Goal: Task Accomplishment & Management: Manage account settings

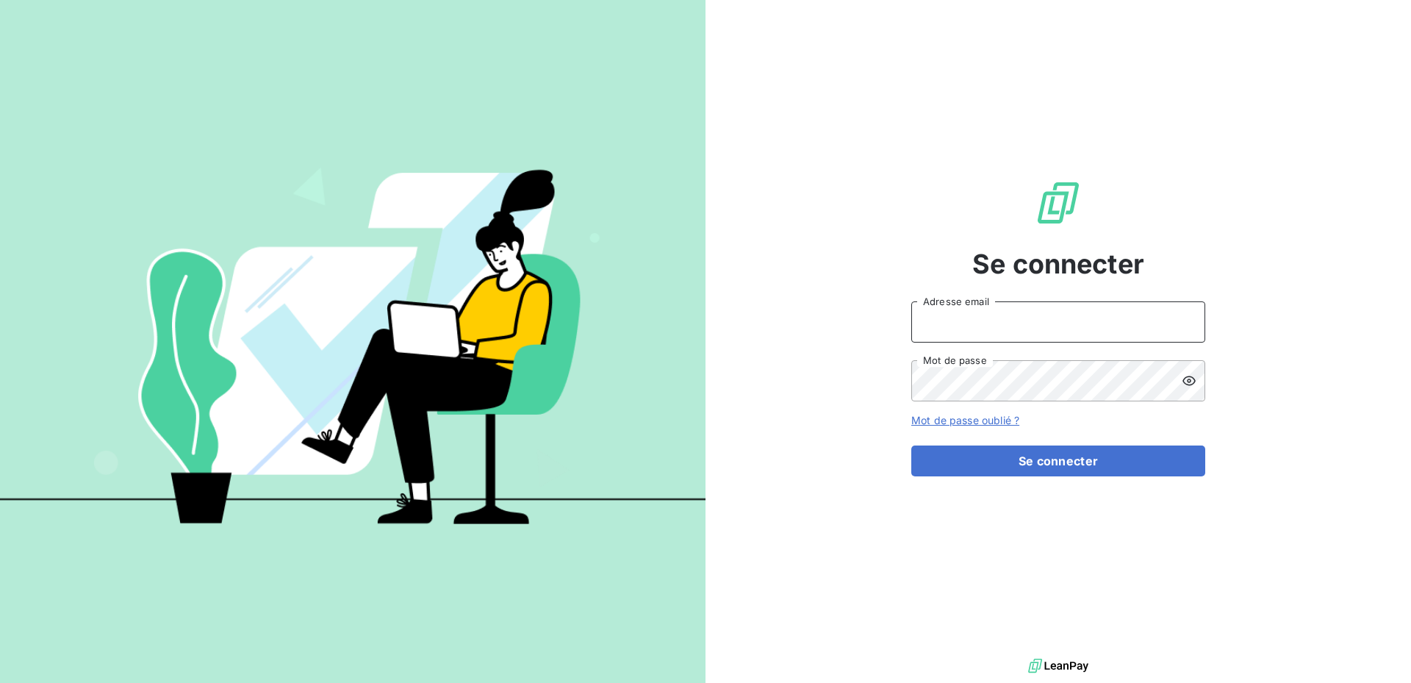
click at [1044, 312] on input "Adresse email" at bounding box center [1058, 321] width 294 height 41
type input "[DOMAIN_NAME][EMAIL_ADDRESS][DOMAIN_NAME]"
click at [1188, 380] on icon at bounding box center [1189, 381] width 13 height 10
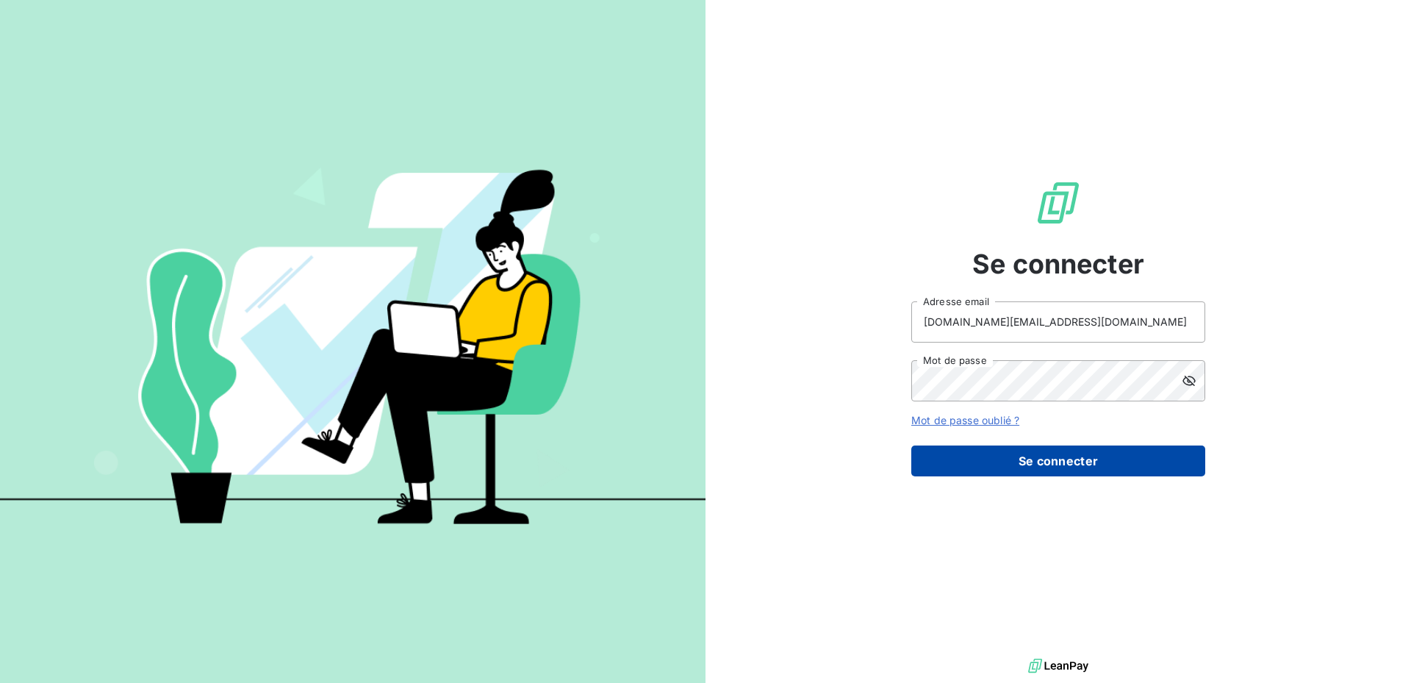
click at [1038, 455] on button "Se connecter" at bounding box center [1058, 460] width 294 height 31
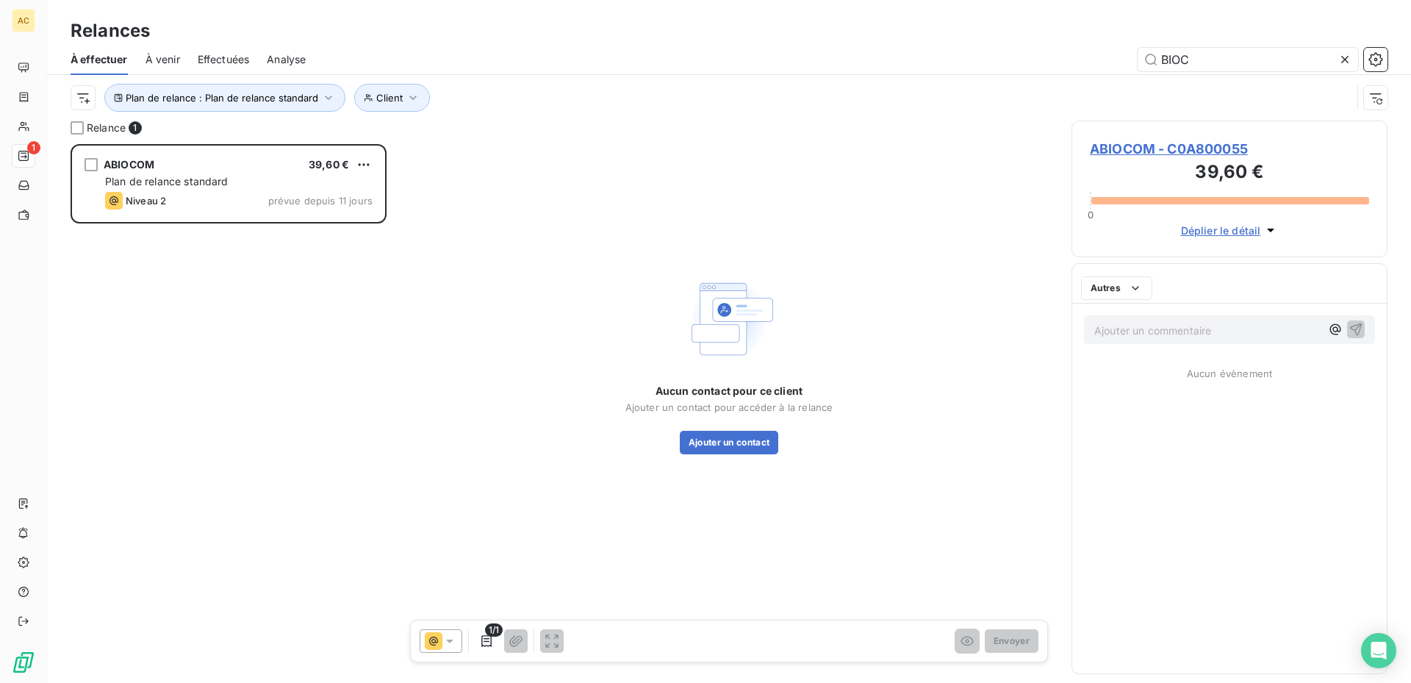
scroll to position [528, 305]
type input "B"
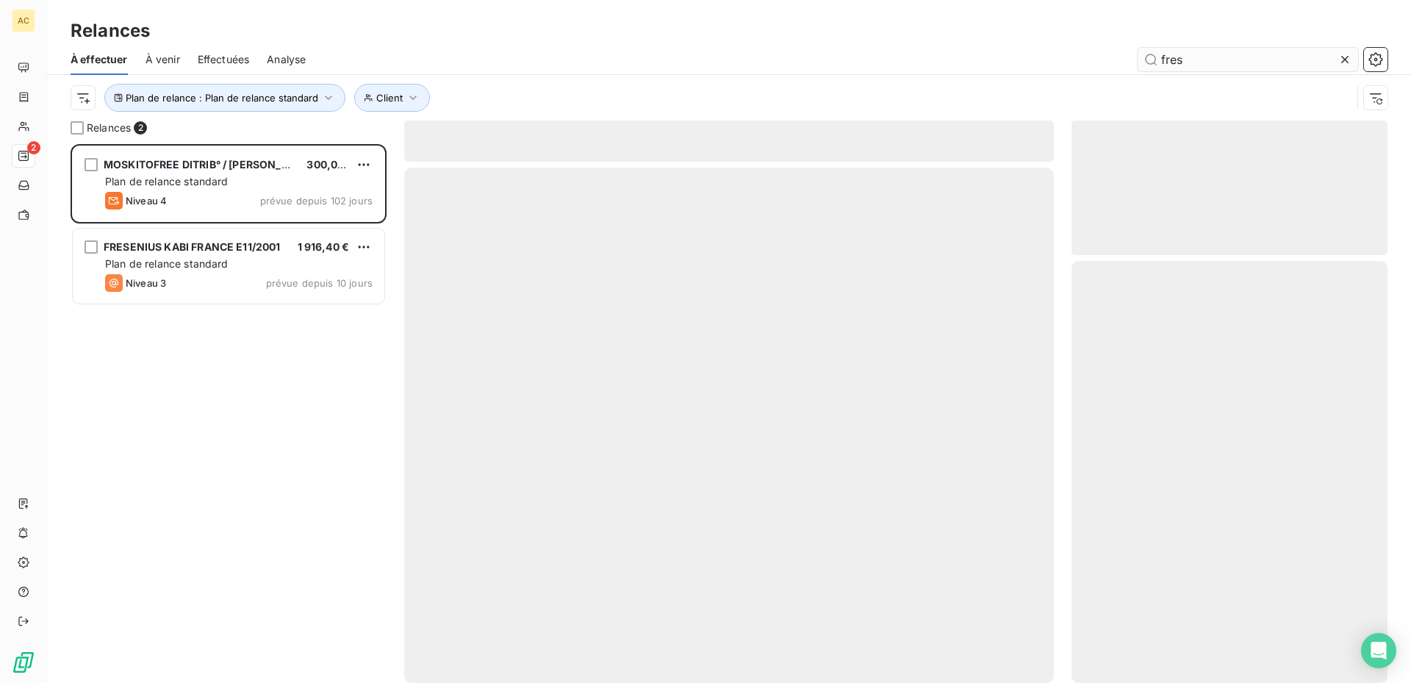
scroll to position [528, 305]
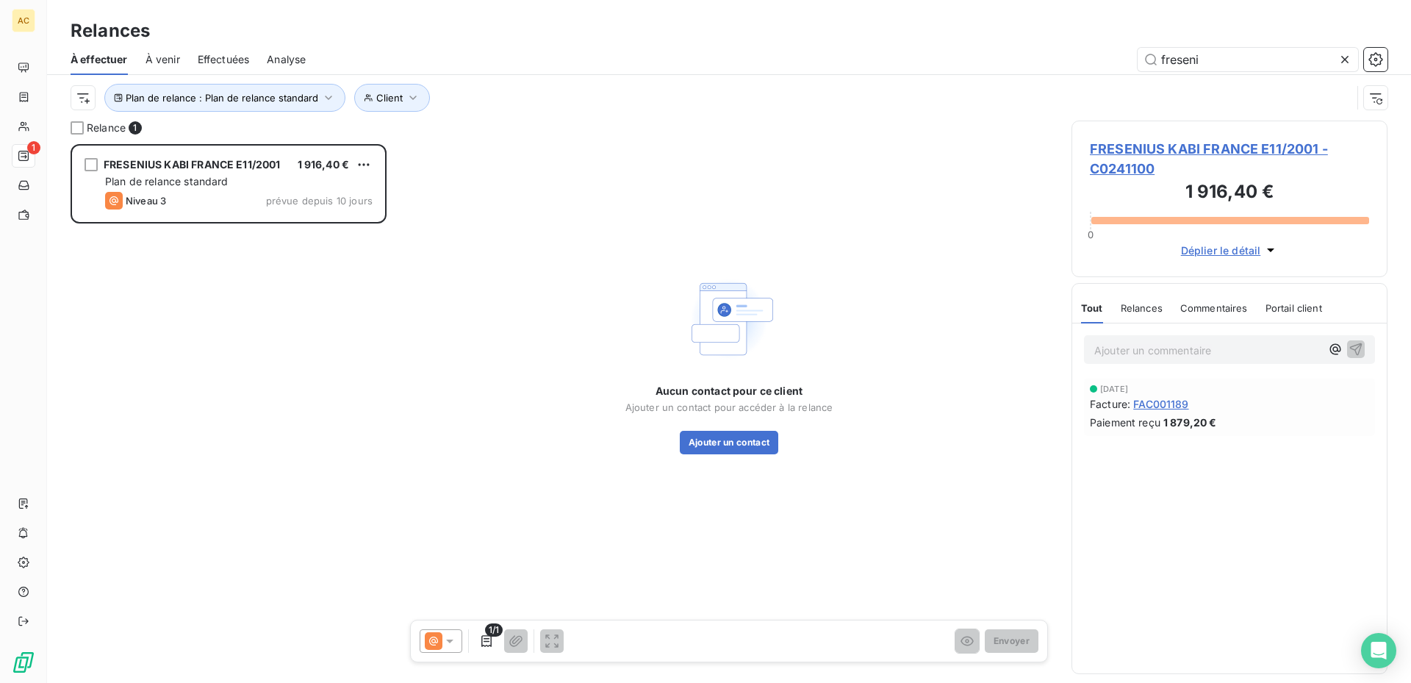
scroll to position [528, 305]
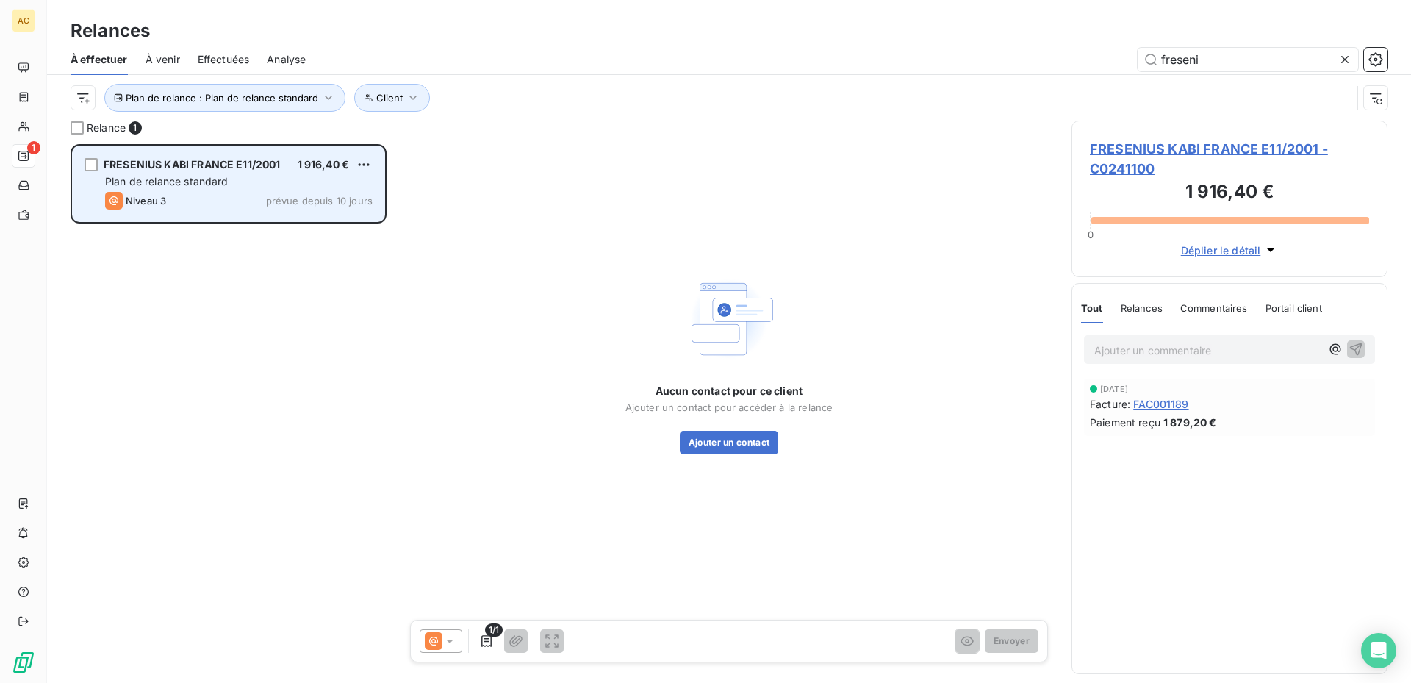
type input "freseni"
click at [178, 179] on span "Plan de relance standard" at bounding box center [166, 181] width 123 height 12
click at [95, 162] on div "grid" at bounding box center [91, 164] width 13 height 13
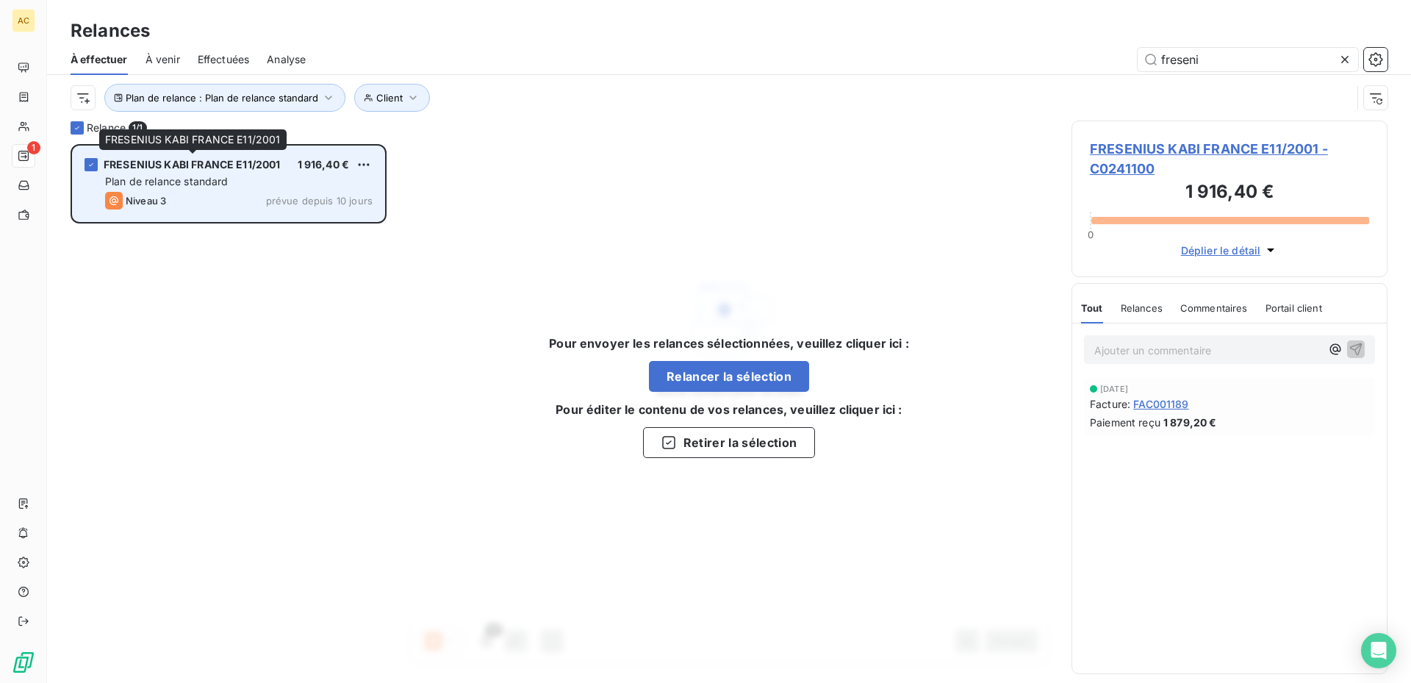
click at [157, 162] on span "FRESENIUS KABI FRANCE E11/2001" at bounding box center [192, 164] width 177 height 12
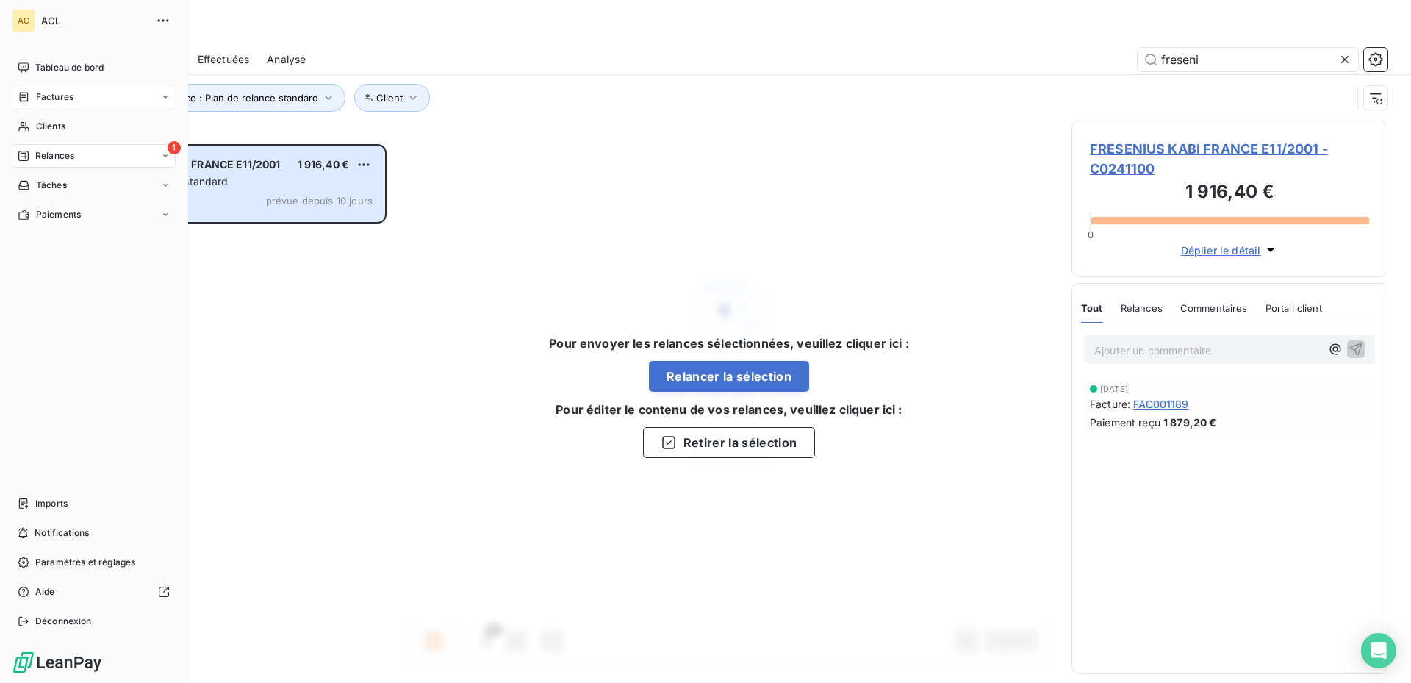
click at [171, 93] on div "Factures" at bounding box center [94, 97] width 164 height 24
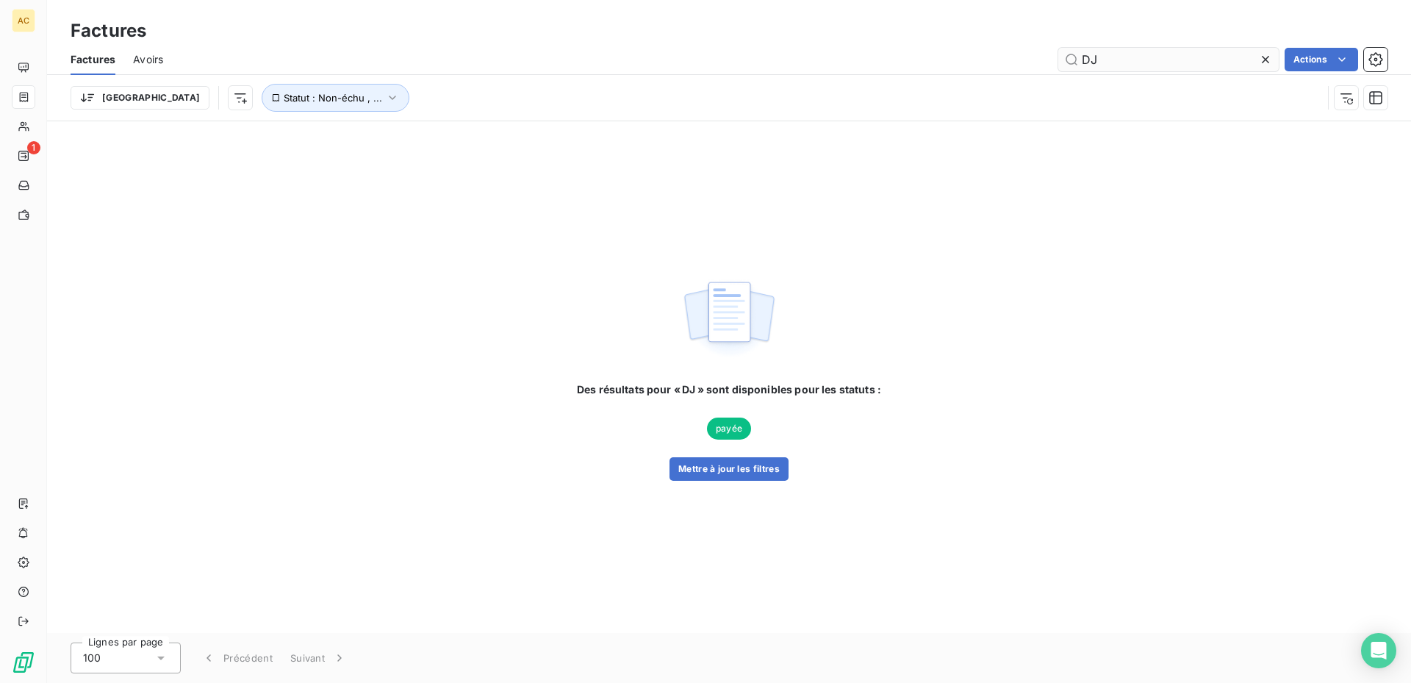
click at [1152, 55] on input "DJ" at bounding box center [1168, 60] width 220 height 24
type input "D"
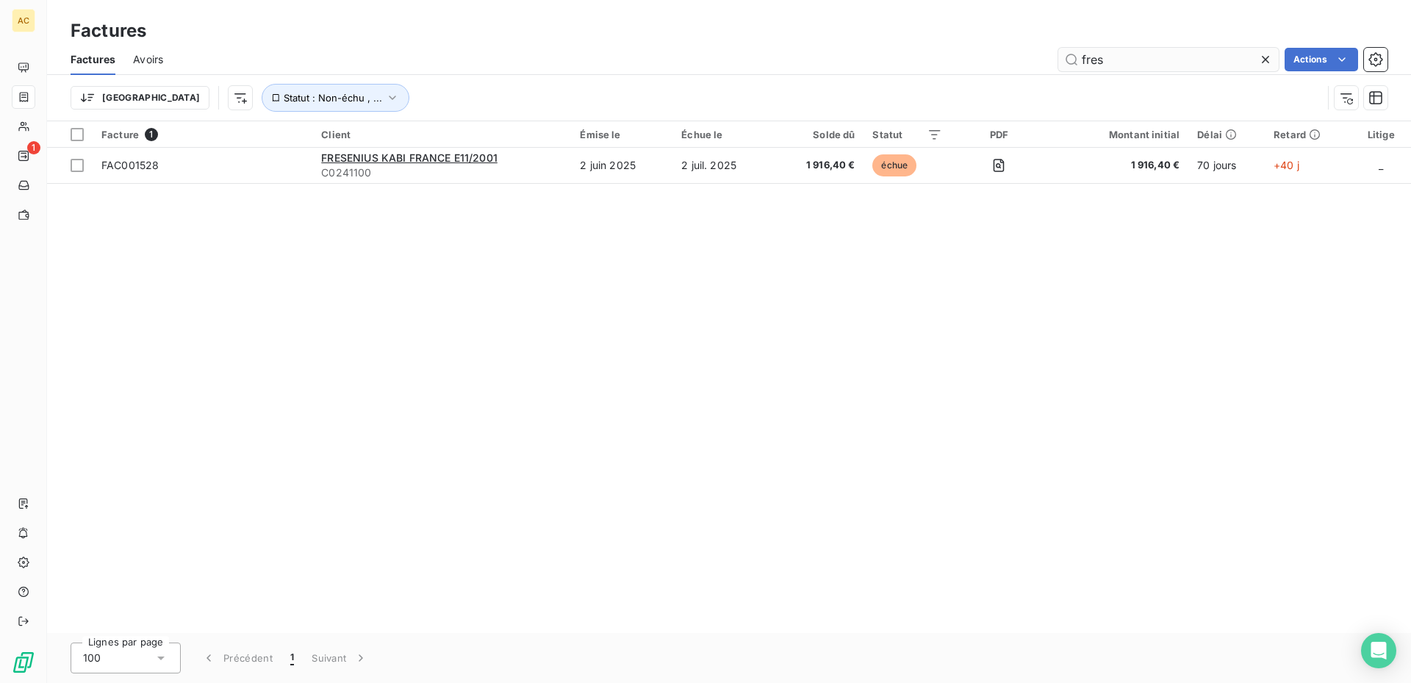
type input "fres"
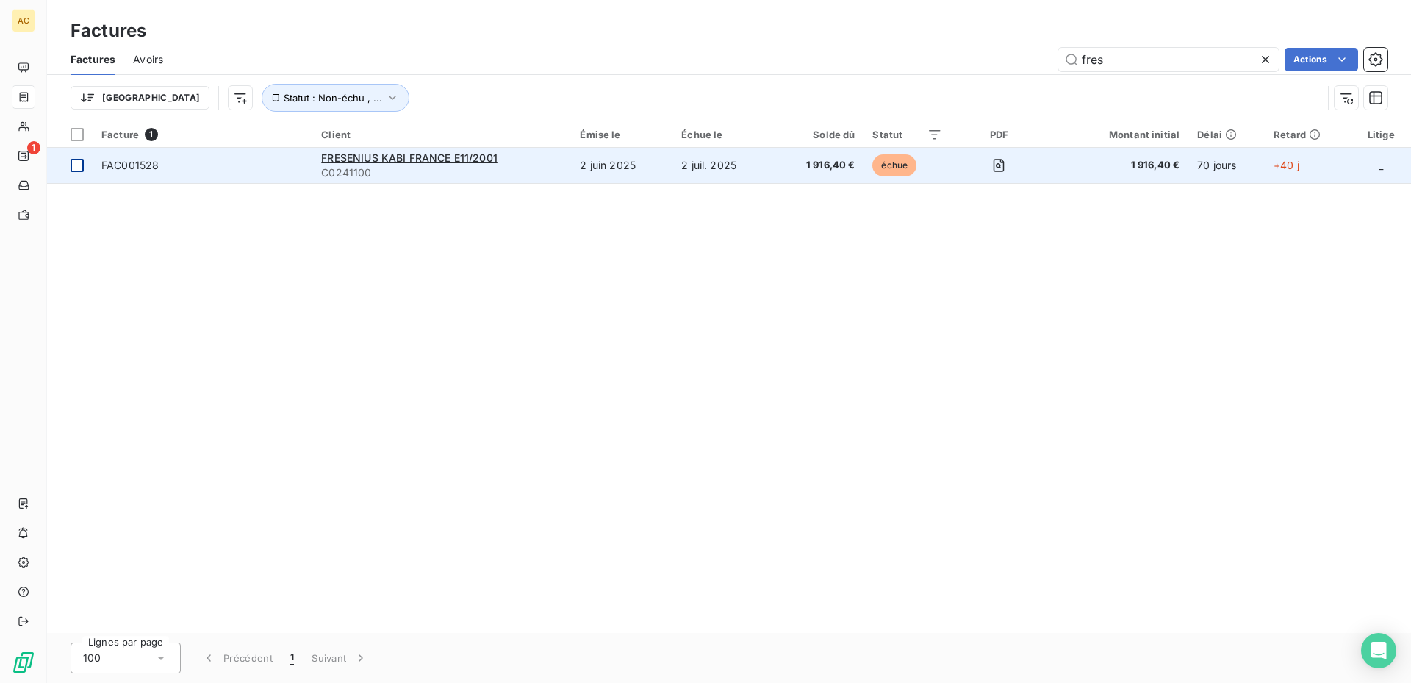
click at [73, 169] on div at bounding box center [77, 165] width 13 height 13
click at [362, 155] on span "FRESENIUS KABI FRANCE E11/2001" at bounding box center [409, 157] width 176 height 12
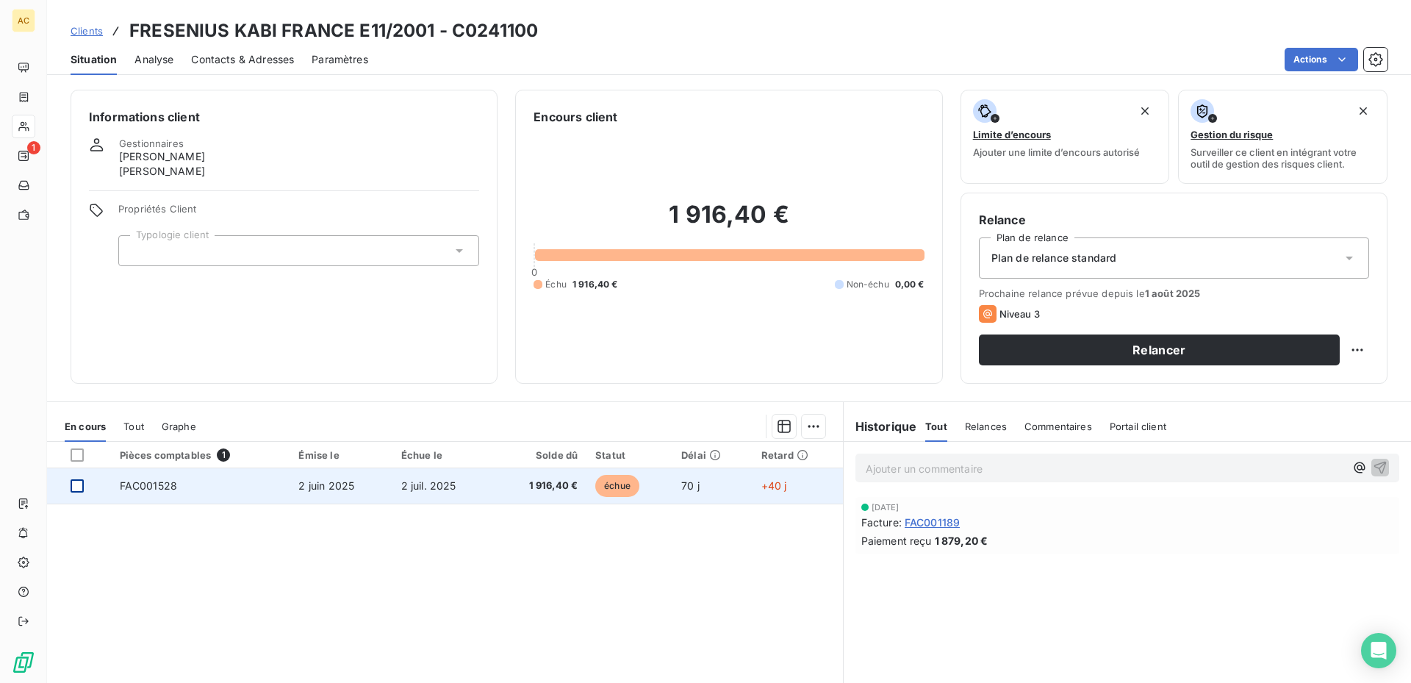
click at [81, 483] on div at bounding box center [77, 485] width 13 height 13
click at [312, 481] on span "2 juin 2025" at bounding box center [326, 485] width 56 height 12
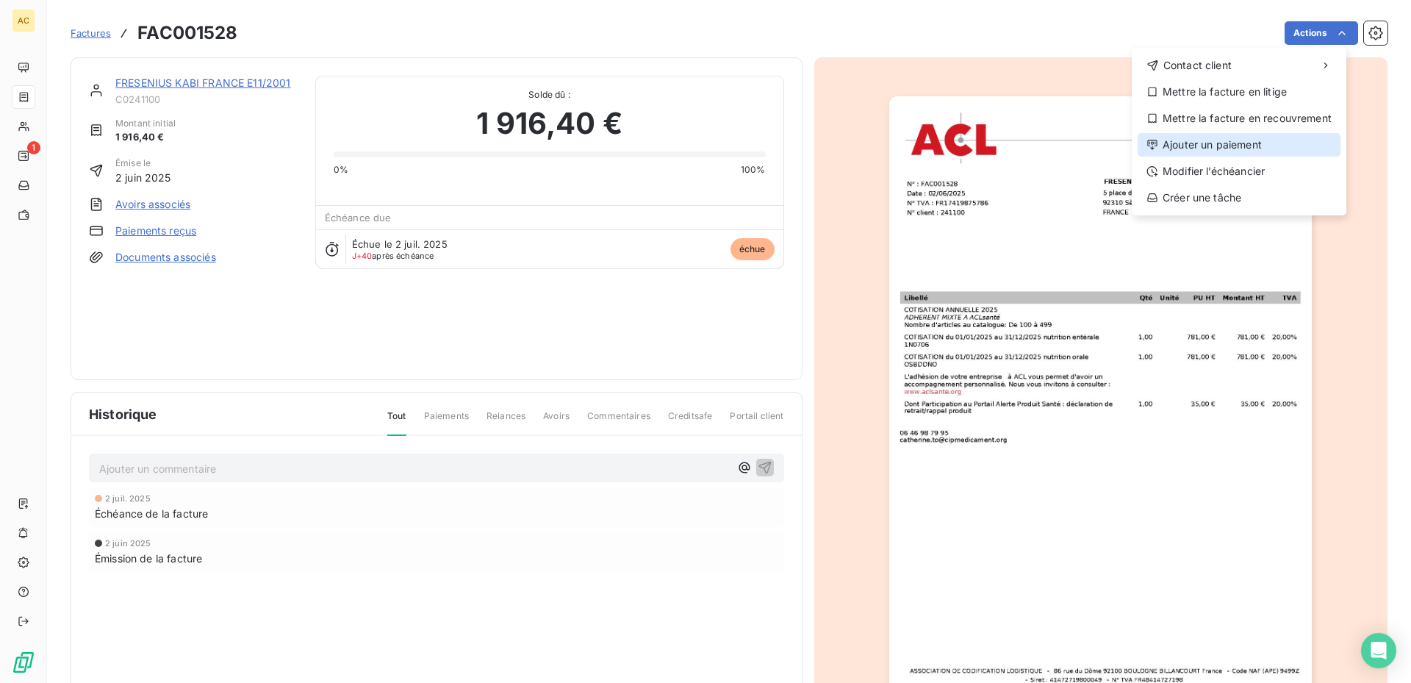
click at [1244, 139] on div "Ajouter un paiement" at bounding box center [1239, 145] width 203 height 24
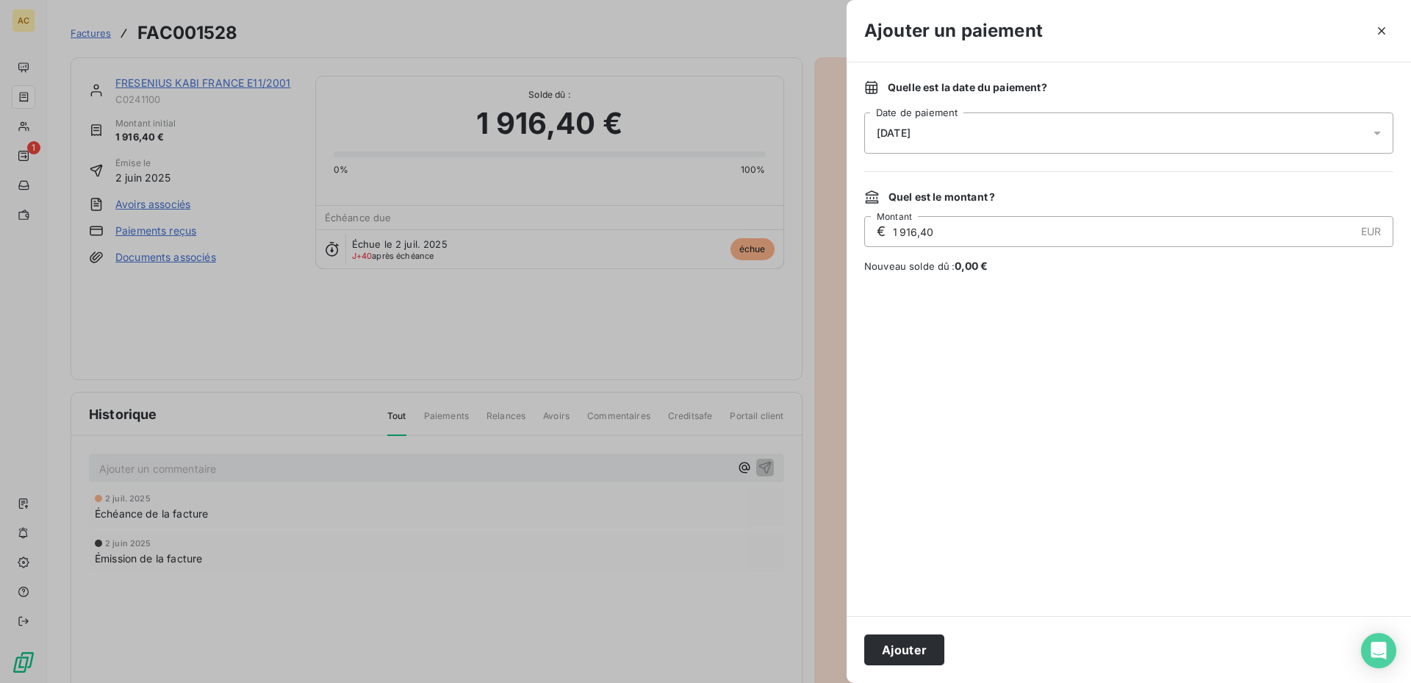
click at [1377, 128] on icon at bounding box center [1377, 133] width 15 height 15
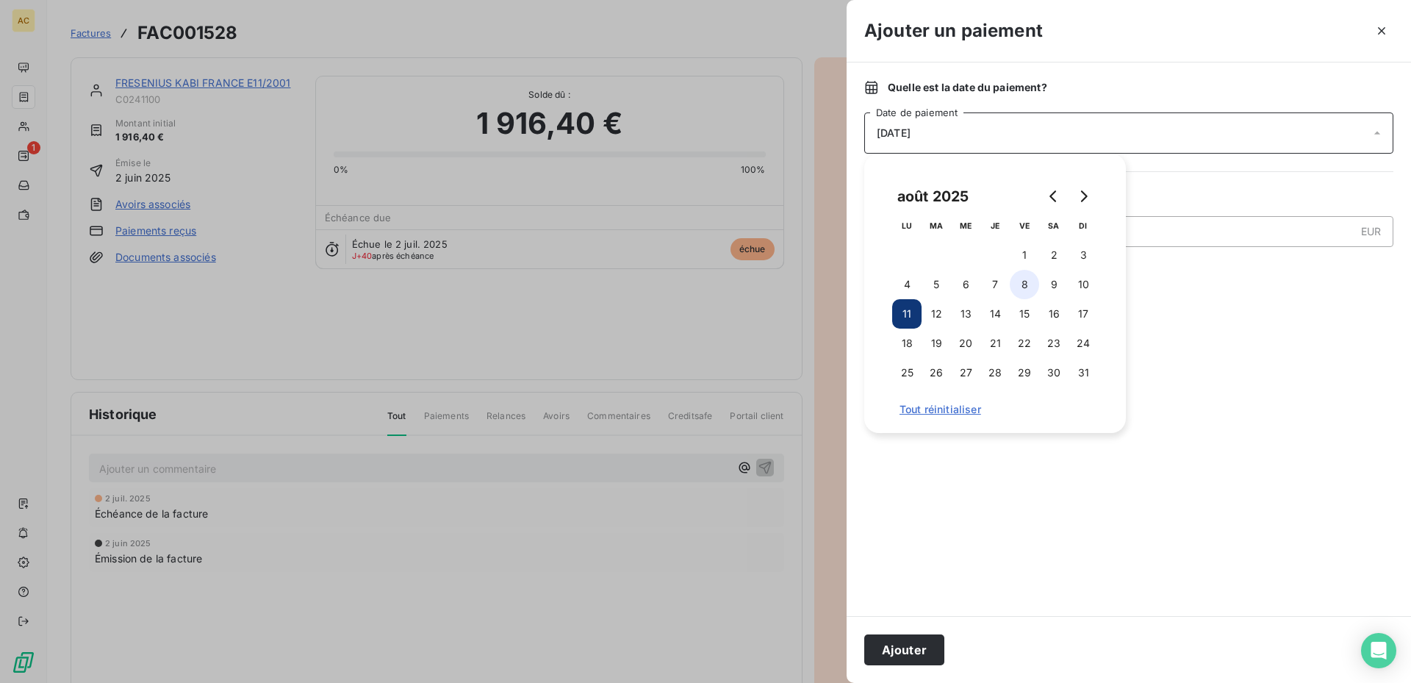
click at [1028, 281] on button "8" at bounding box center [1024, 284] width 29 height 29
drag, startPoint x: 903, startPoint y: 644, endPoint x: 894, endPoint y: 634, distance: 13.5
click at [903, 644] on button "Ajouter" at bounding box center [904, 649] width 80 height 31
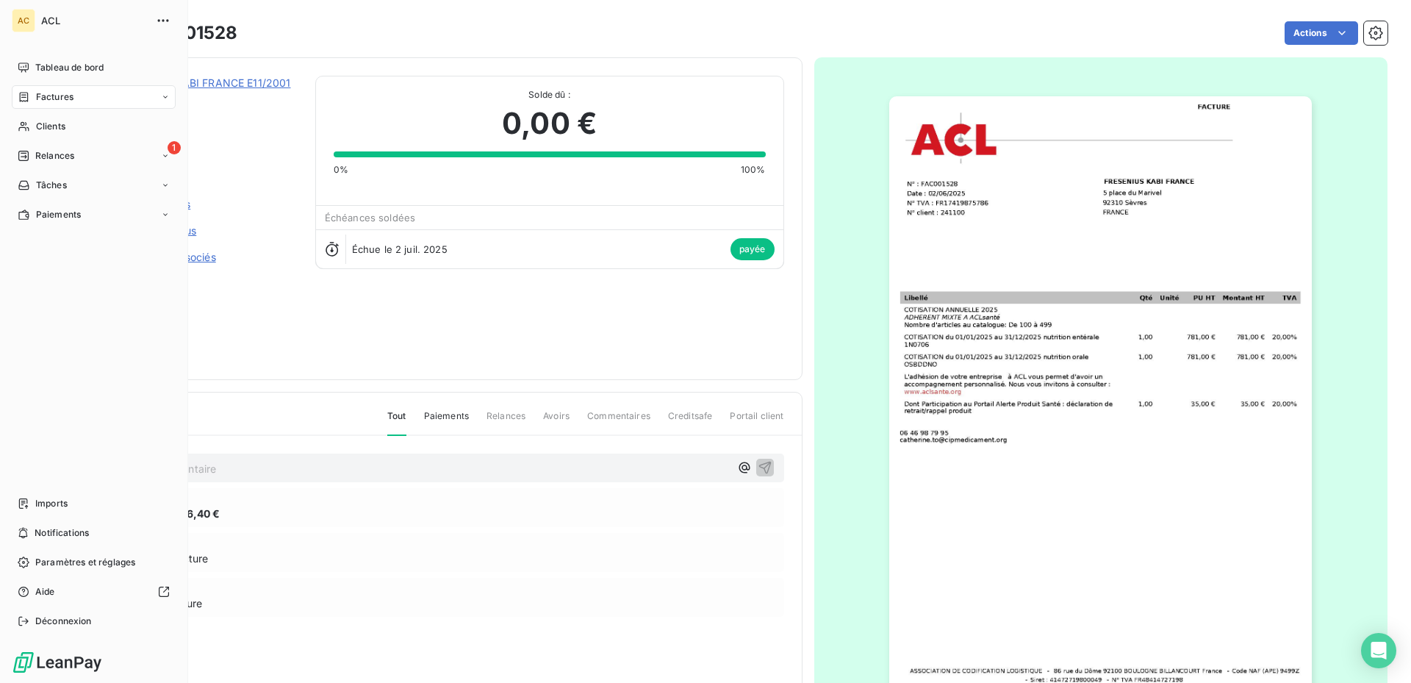
click at [169, 95] on icon at bounding box center [165, 97] width 9 height 9
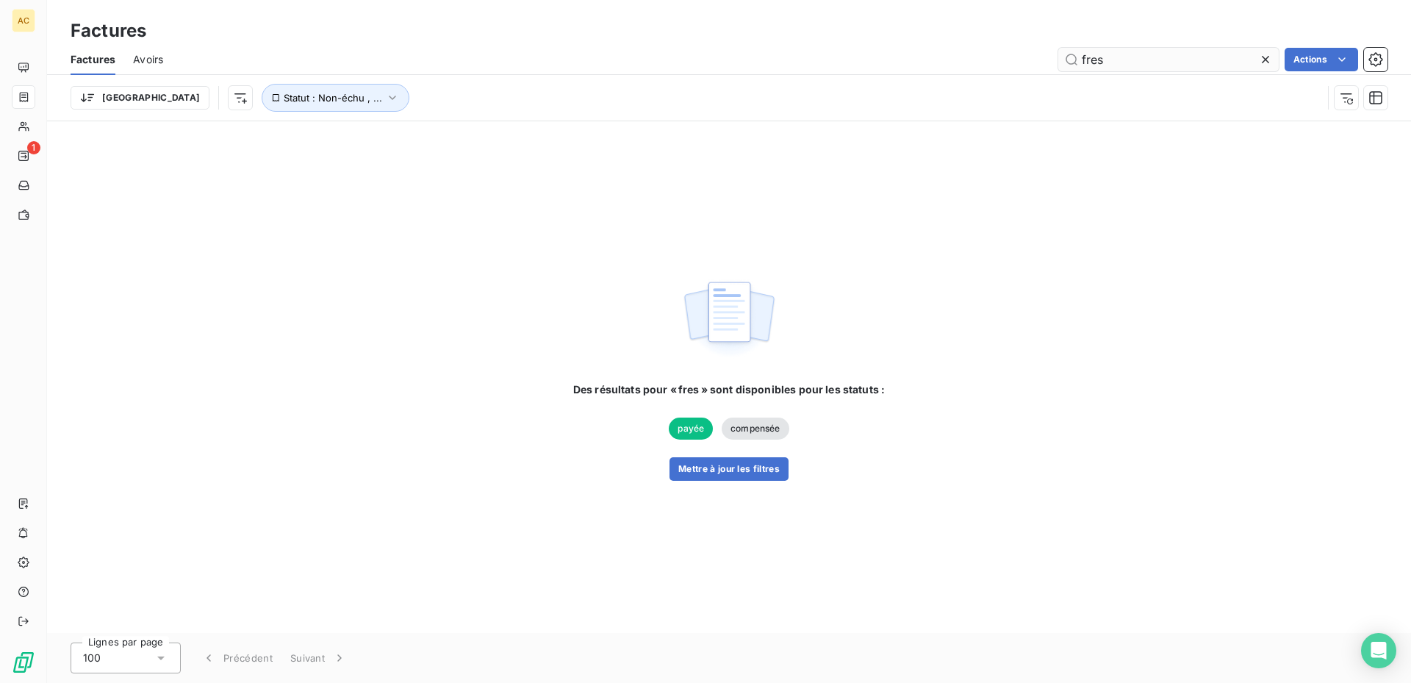
click at [1158, 55] on input "fres" at bounding box center [1168, 60] width 220 height 24
type input "f"
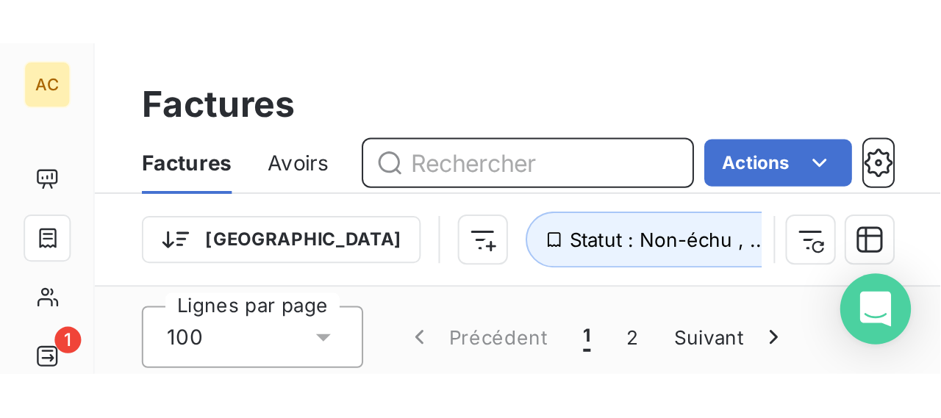
scroll to position [3044, 0]
